Goal: Information Seeking & Learning: Learn about a topic

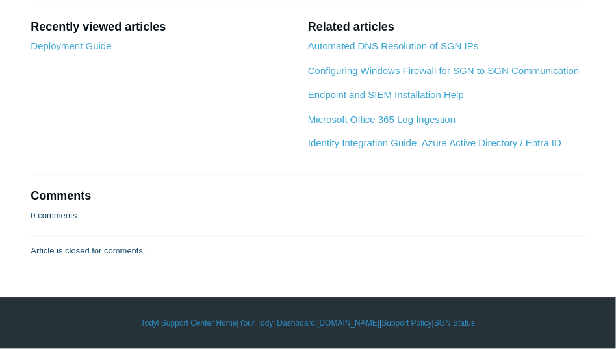
scroll to position [2211, 0]
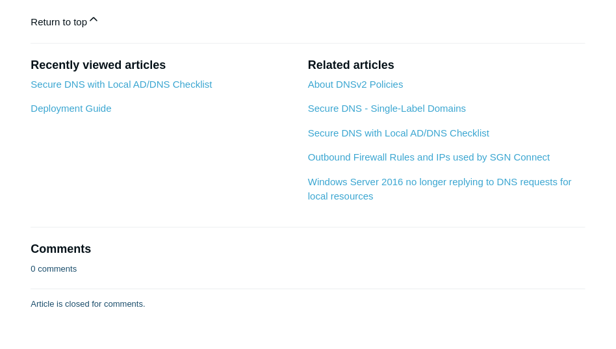
scroll to position [975, 0]
